Goal: Task Accomplishment & Management: Complete application form

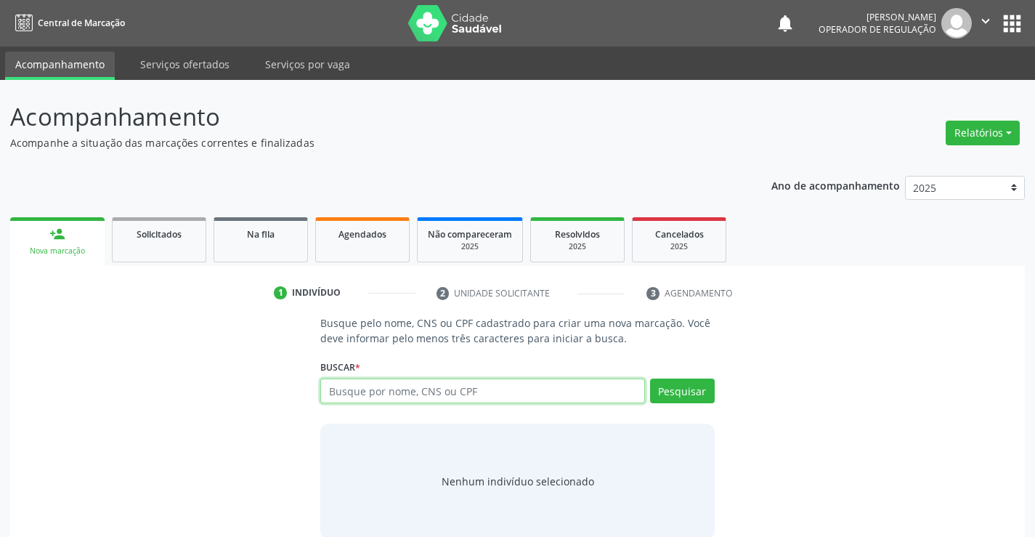
click at [418, 399] on input "text" at bounding box center [482, 390] width 324 height 25
click at [431, 390] on input "text" at bounding box center [482, 390] width 324 height 25
type input "709602666520474"
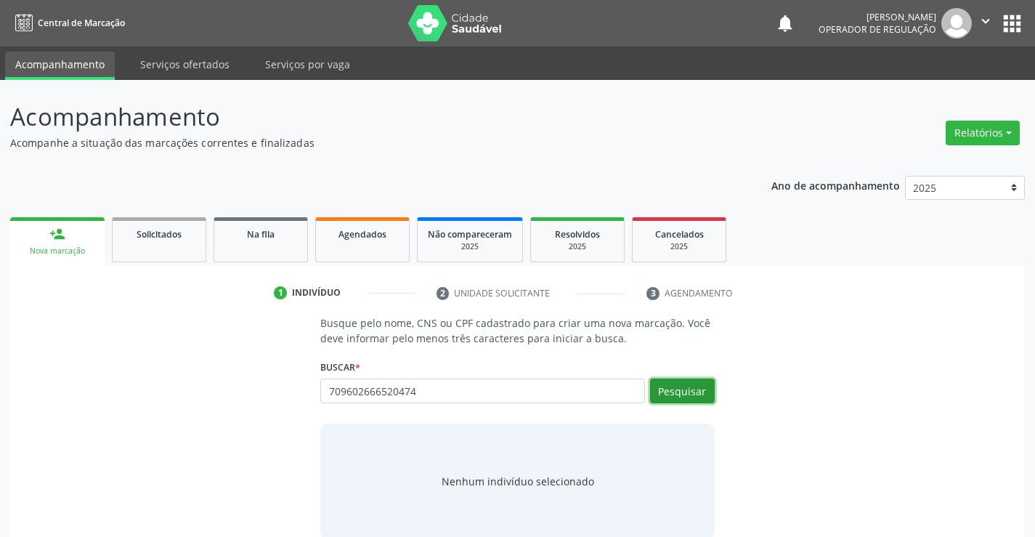
click at [694, 383] on button "Pesquisar" at bounding box center [682, 390] width 65 height 25
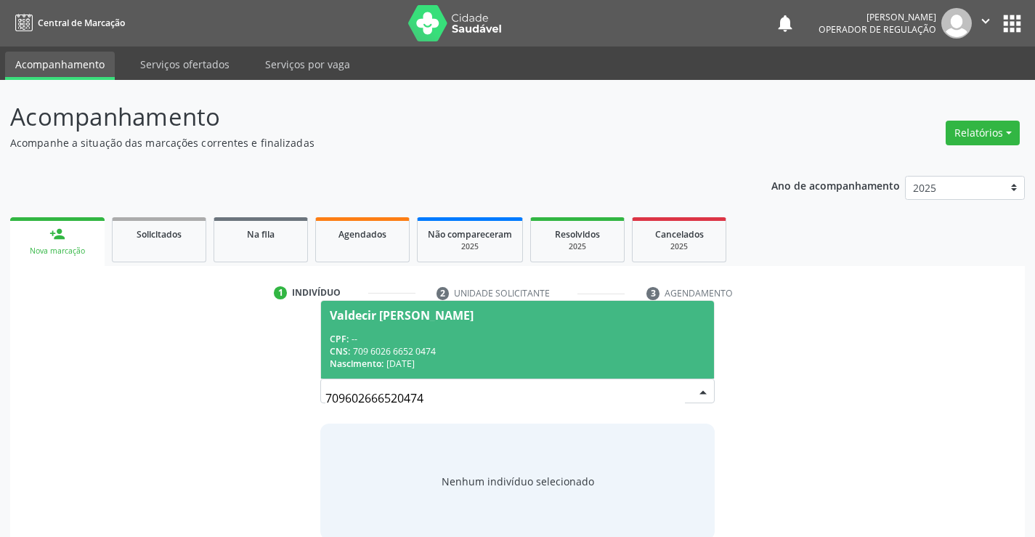
click at [548, 328] on span "Valdecir [PERSON_NAME] CPF: -- CNS: 709 6026 6652 0474 Nascimento: [DATE]" at bounding box center [517, 340] width 392 height 78
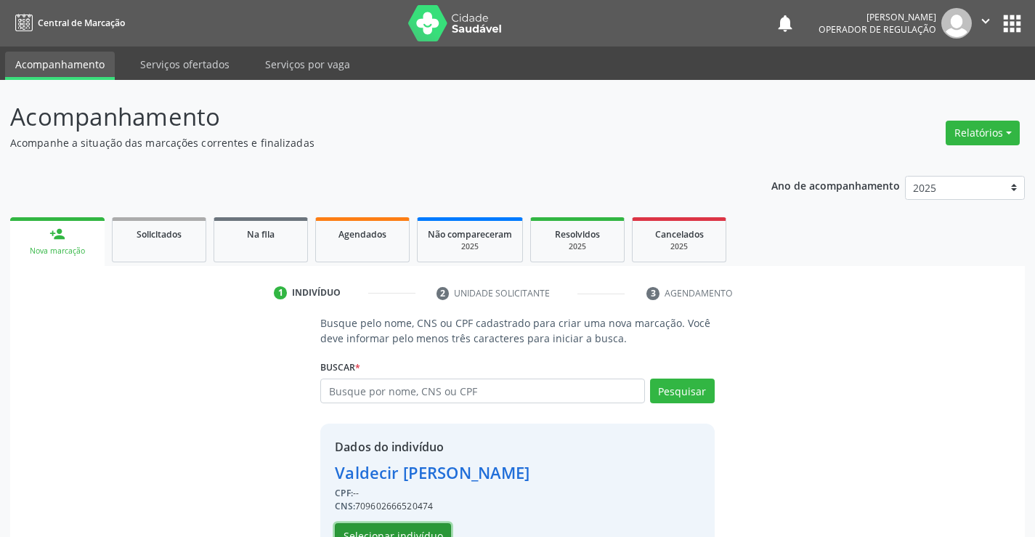
click at [407, 532] on button "Selecionar indivíduo" at bounding box center [393, 535] width 116 height 25
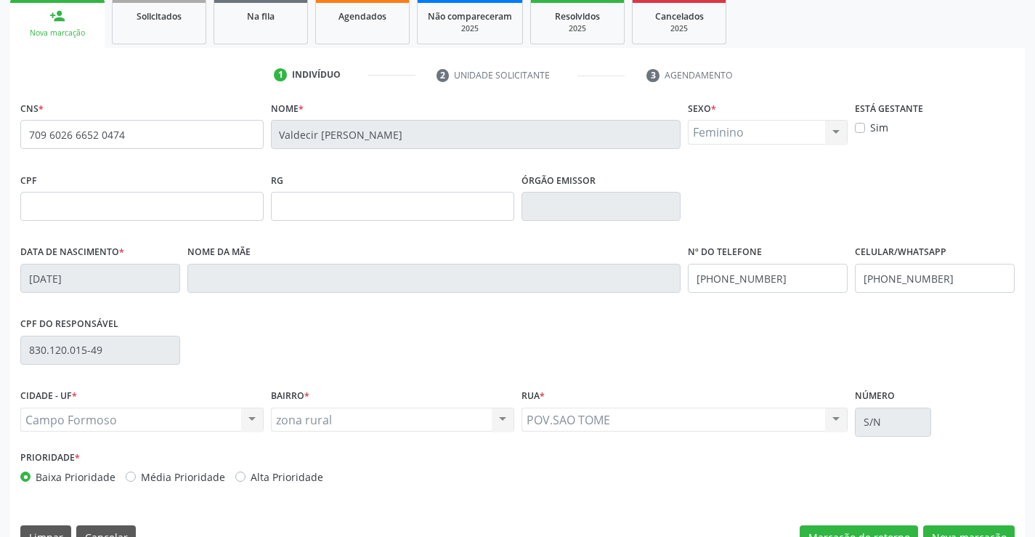
scroll to position [251, 0]
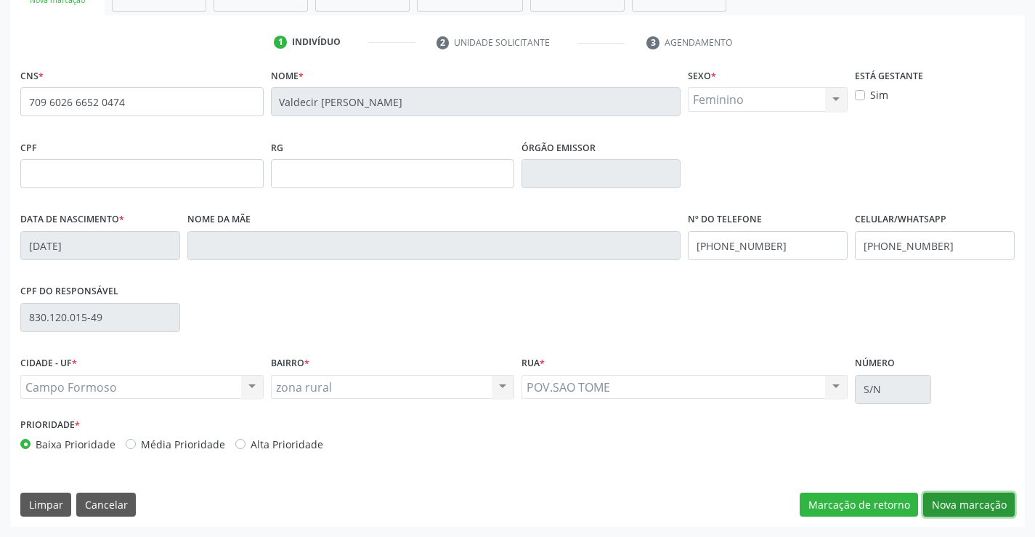
click at [941, 503] on button "Nova marcação" at bounding box center [969, 504] width 92 height 25
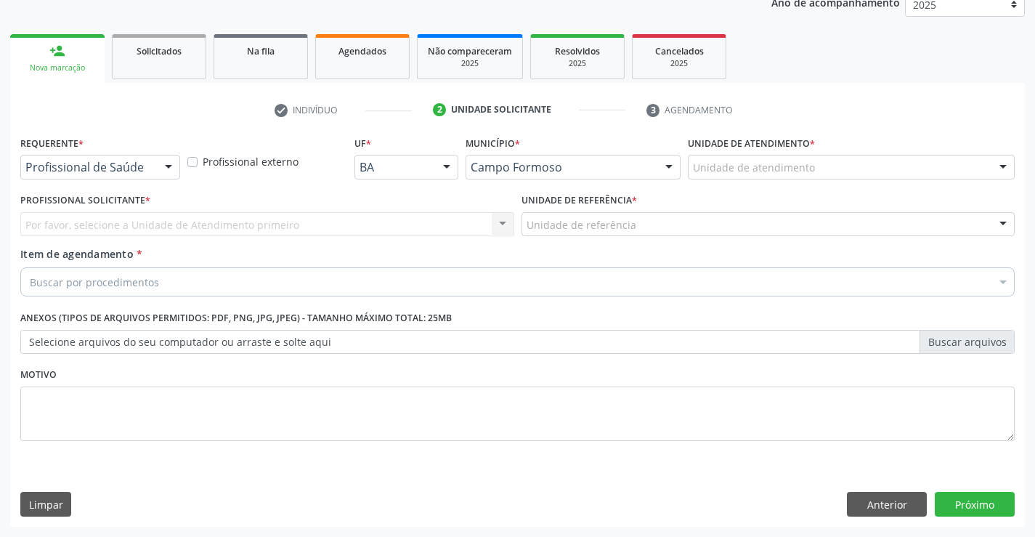
scroll to position [183, 0]
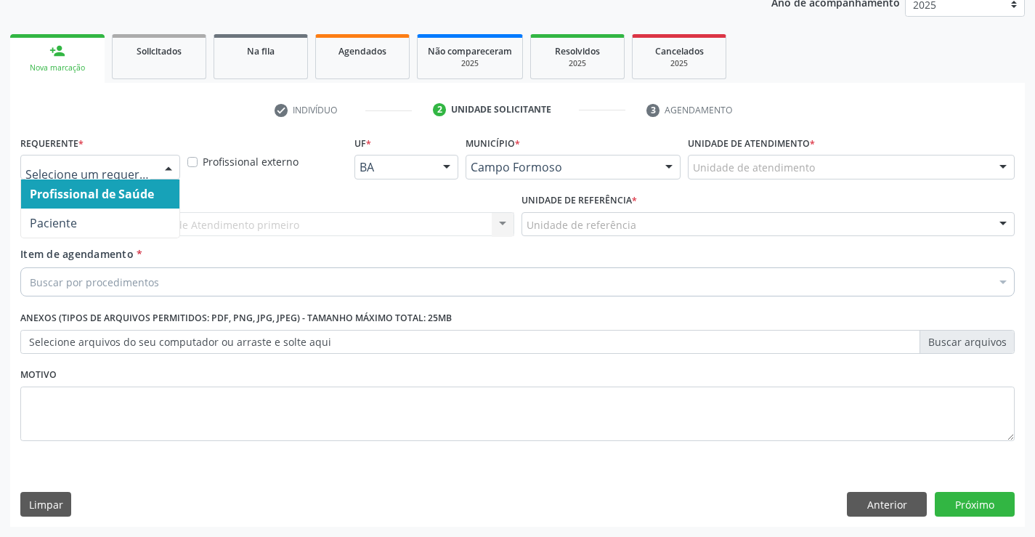
click at [144, 166] on input "text" at bounding box center [87, 174] width 125 height 29
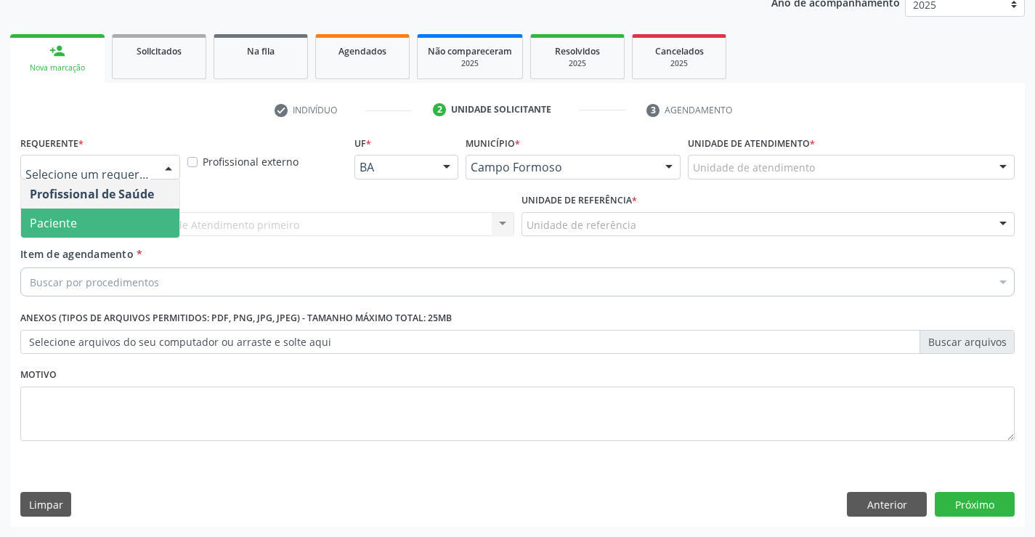
click at [129, 215] on span "Paciente" at bounding box center [100, 222] width 158 height 29
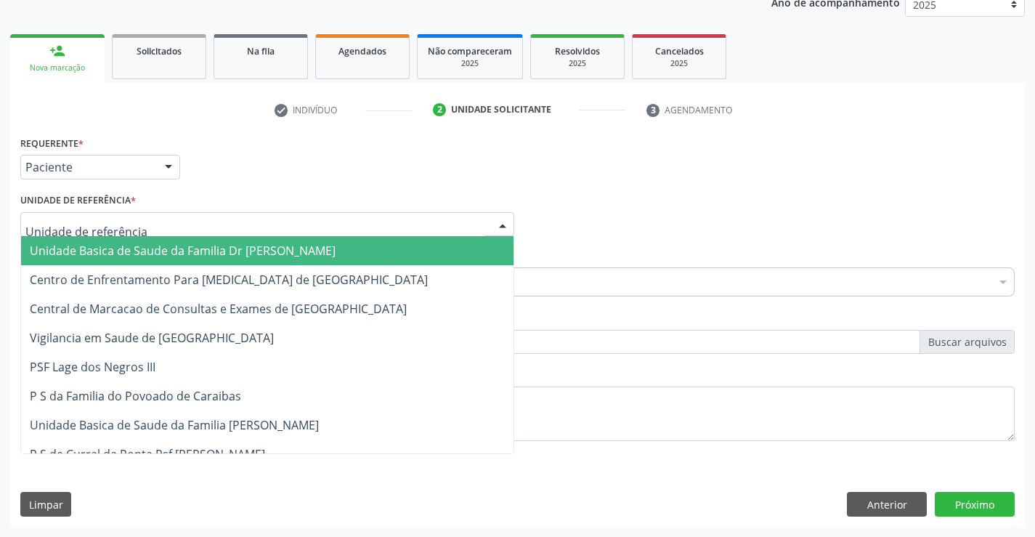
click at [135, 253] on span "Unidade Basica de Saude da Familia Dr [PERSON_NAME]" at bounding box center [183, 251] width 306 height 16
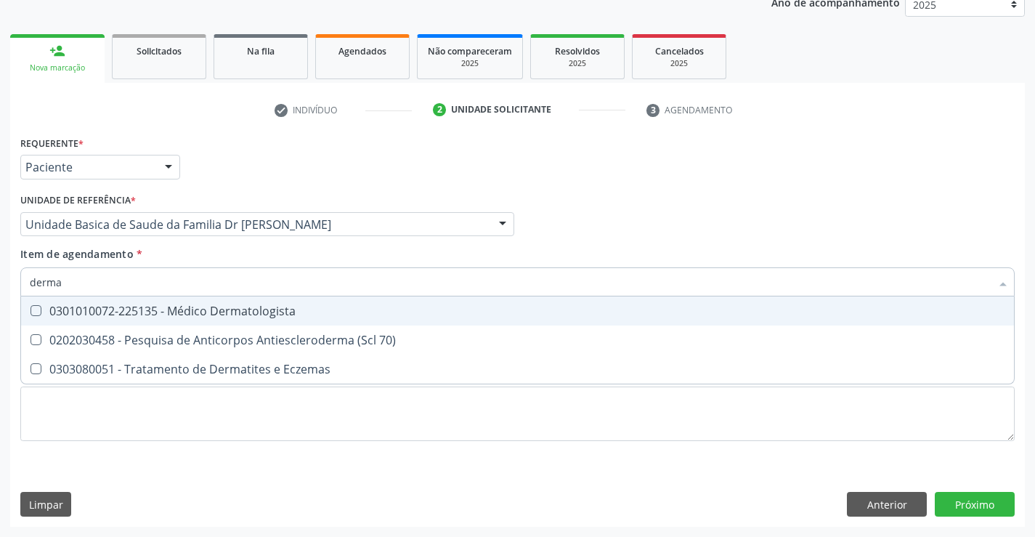
type input "dermat"
click at [195, 310] on div "0301010072-225135 - Médico Dermatologista" at bounding box center [517, 311] width 975 height 12
checkbox Dermatologista "true"
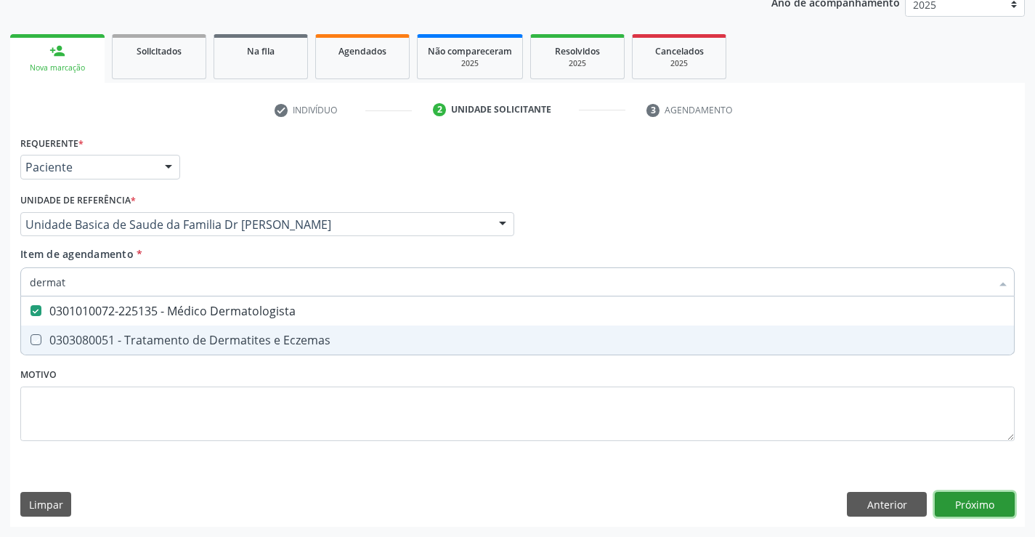
click at [983, 506] on div "Requerente * Paciente Profissional de Saúde Paciente Nenhum resultado encontrad…" at bounding box center [517, 329] width 1015 height 394
checkbox Eczemas "true"
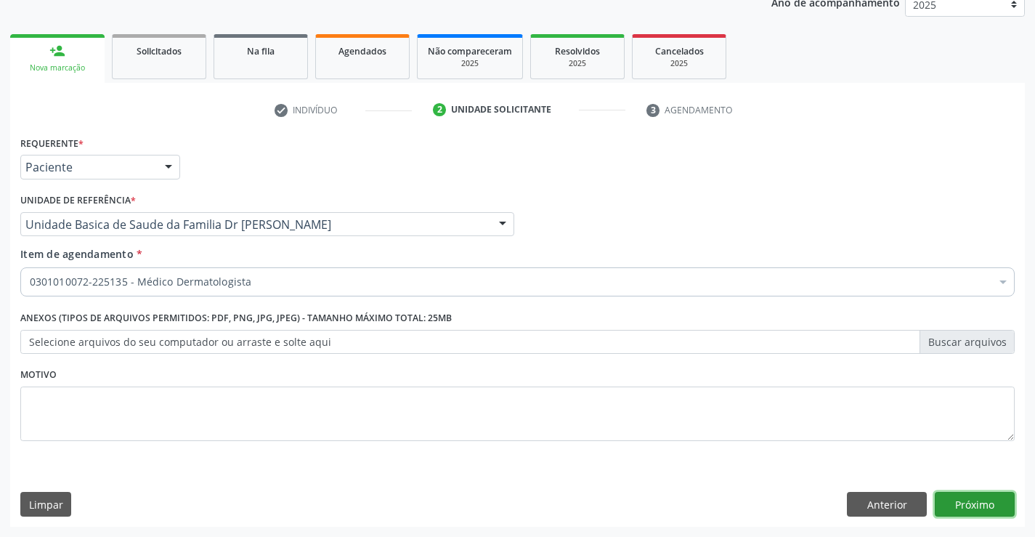
click at [983, 506] on button "Próximo" at bounding box center [975, 504] width 80 height 25
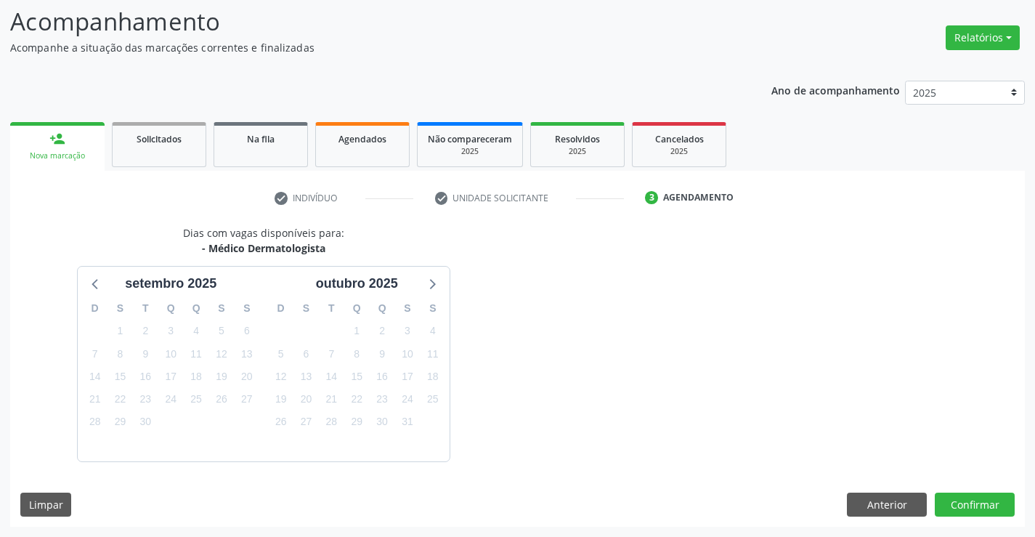
scroll to position [138, 0]
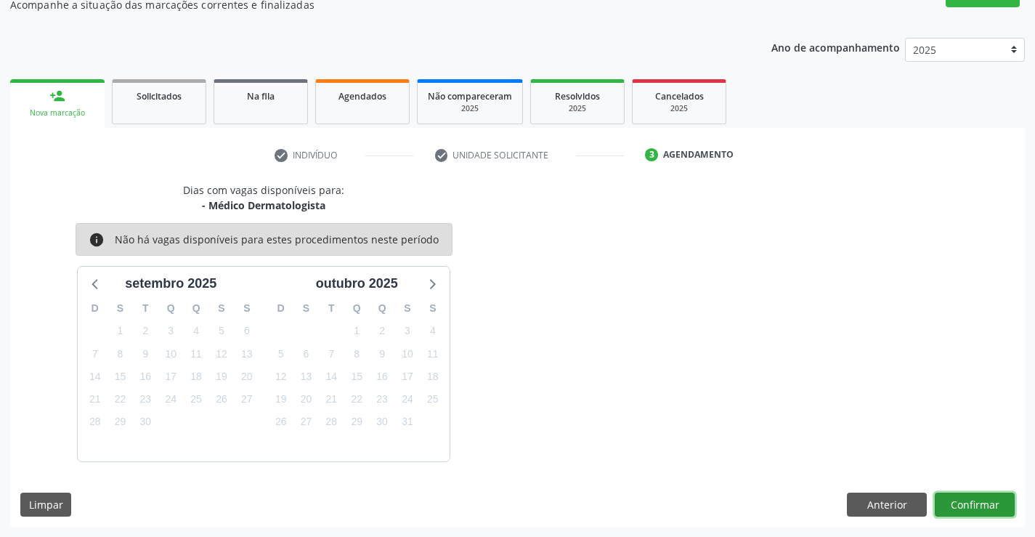
click at [983, 506] on button "Confirmar" at bounding box center [975, 504] width 80 height 25
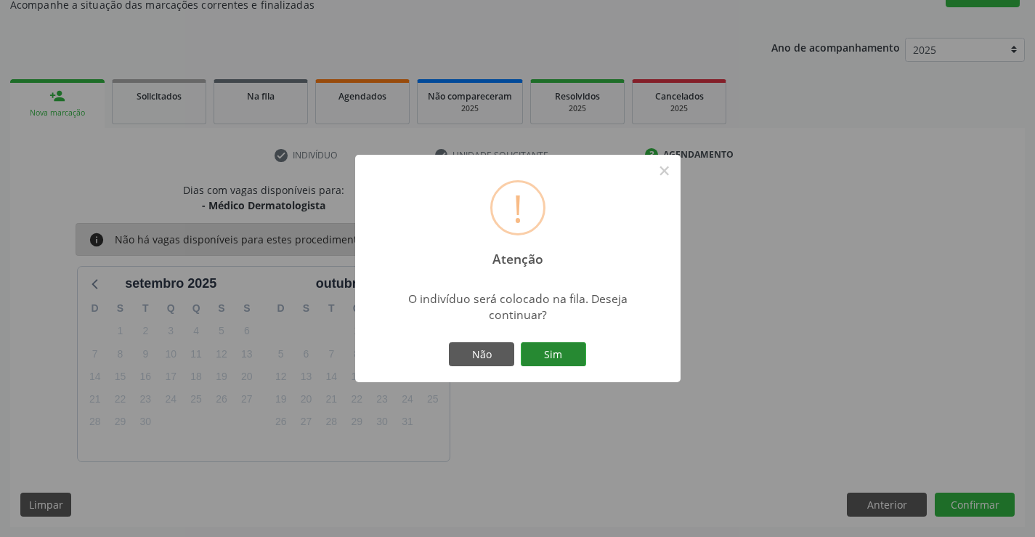
click at [563, 361] on button "Sim" at bounding box center [553, 354] width 65 height 25
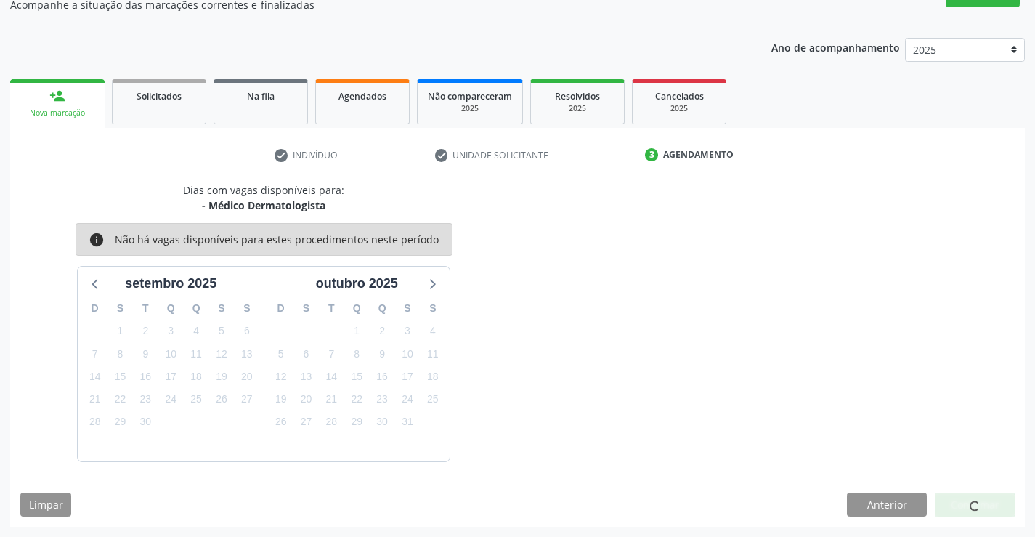
scroll to position [0, 0]
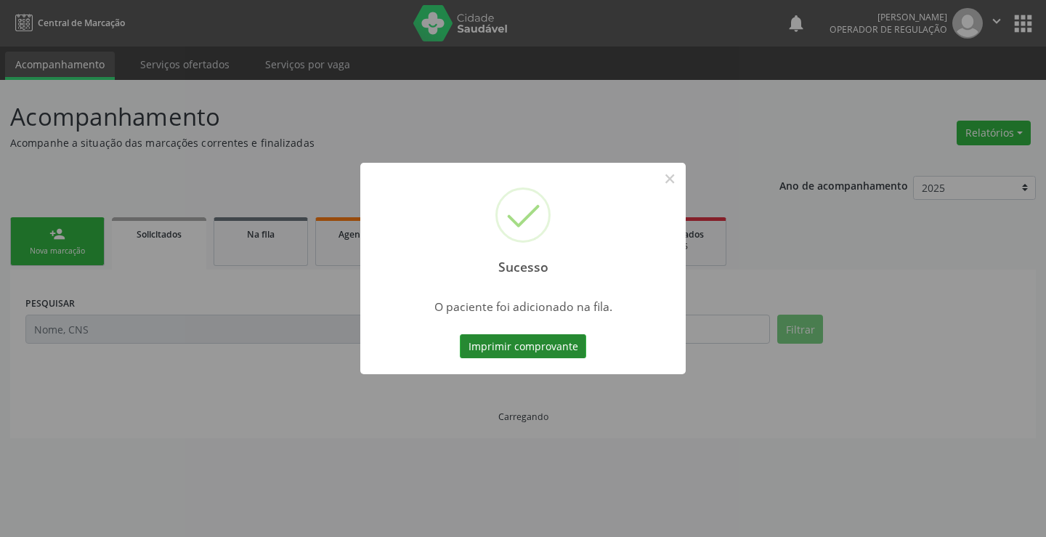
click at [527, 348] on button "Imprimir comprovante" at bounding box center [523, 346] width 126 height 25
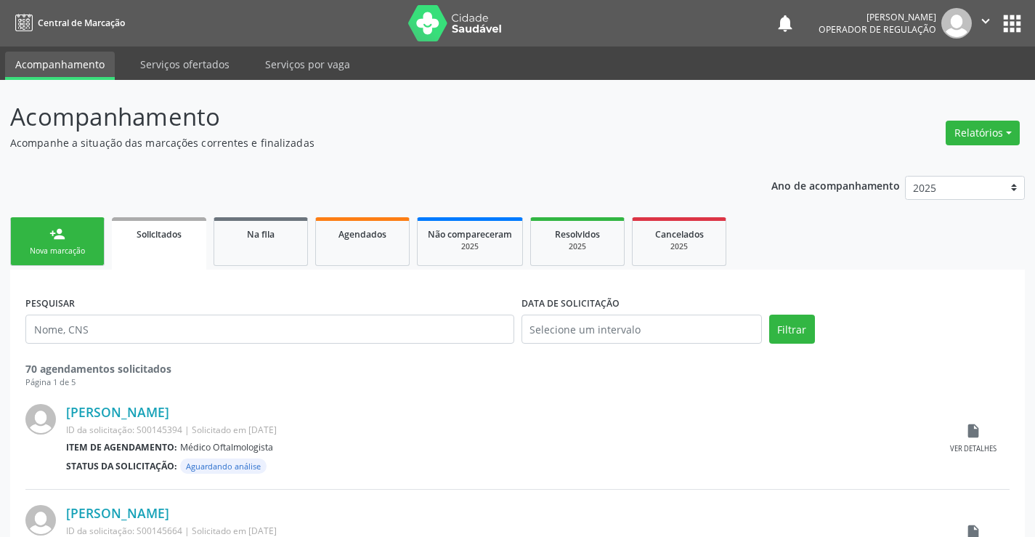
click at [988, 21] on icon "" at bounding box center [986, 21] width 16 height 16
click at [983, 19] on icon "" at bounding box center [986, 21] width 16 height 16
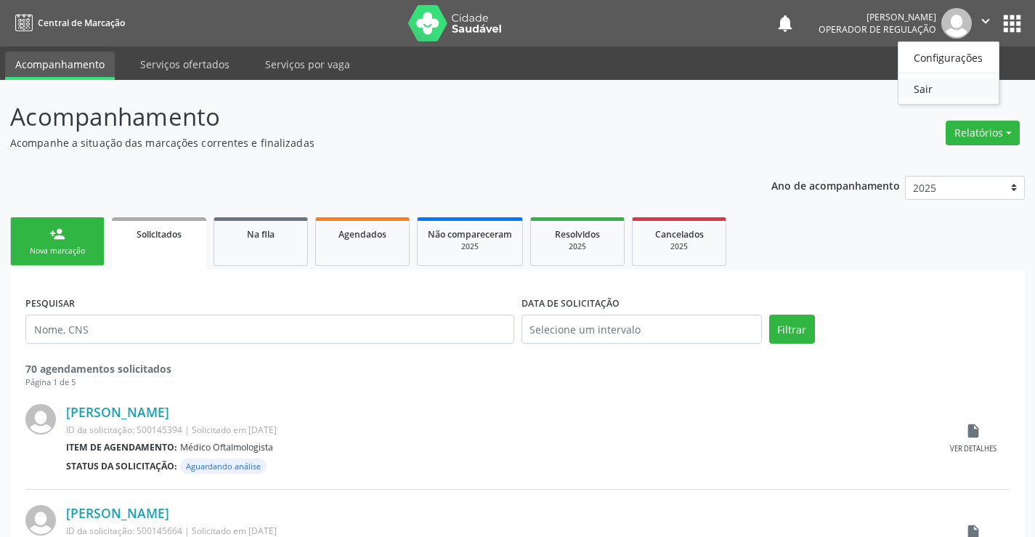
click at [943, 86] on link "Sair" at bounding box center [948, 88] width 100 height 20
